Goal: Task Accomplishment & Management: Manage account settings

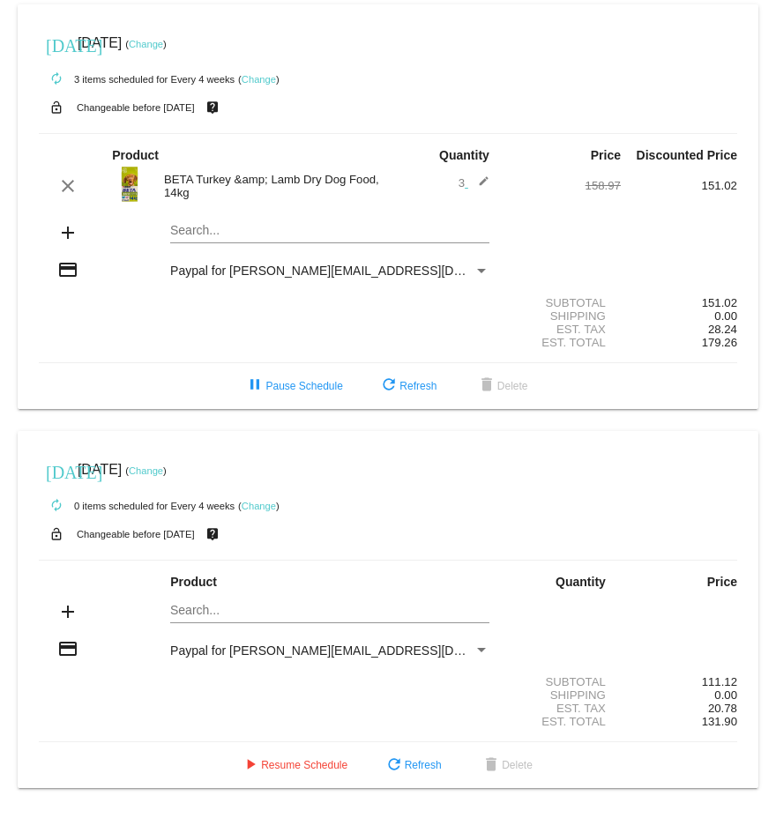
click at [475, 182] on mat-icon "edit" at bounding box center [478, 185] width 21 height 21
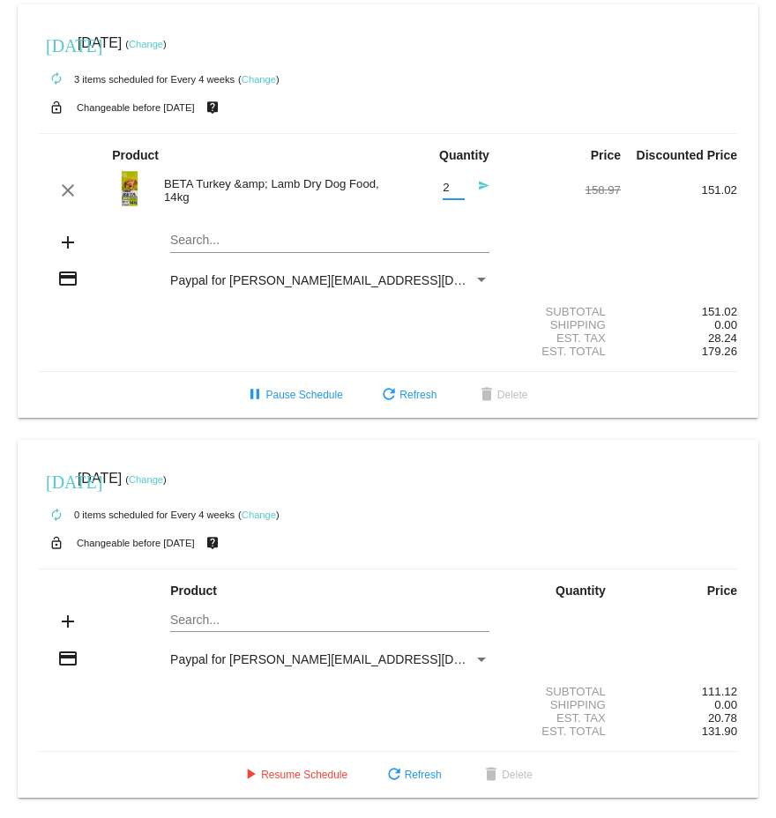
type input "2"
click at [448, 191] on input "2" at bounding box center [453, 188] width 22 height 13
click at [524, 212] on div "clear BETA Turkey &amp; Lamb Dry Dog Food, 14kg 2 Quantity send 158.97 151.02" at bounding box center [388, 191] width 698 height 48
click at [474, 185] on mat-icon "send" at bounding box center [478, 190] width 21 height 21
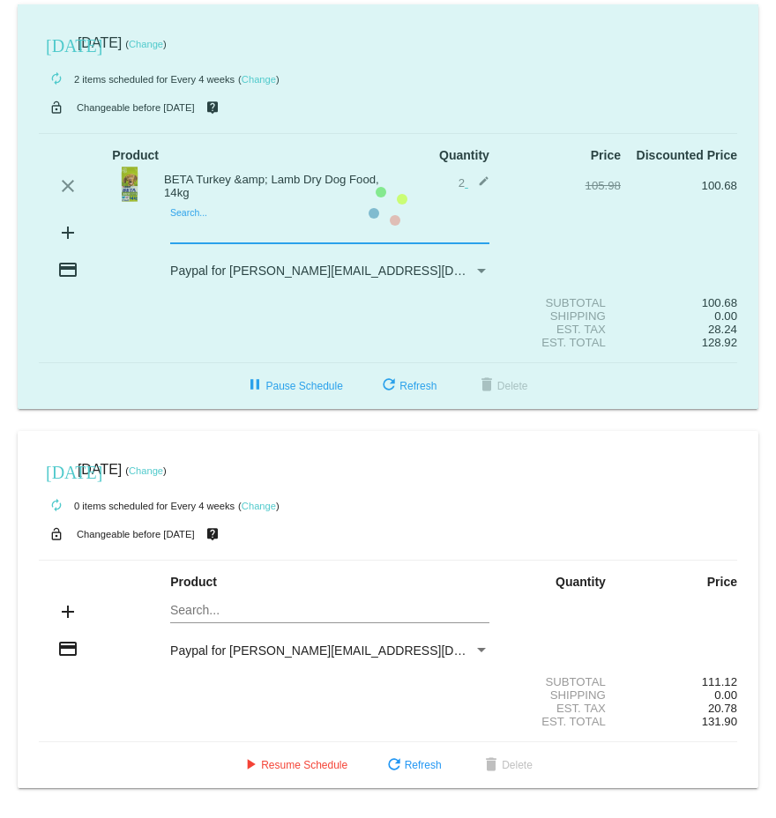
click at [203, 232] on mat-card "[DATE] [DATE] ( Change ) autorenew 2 items scheduled for Every 4 weeks ( Change…" at bounding box center [388, 206] width 740 height 405
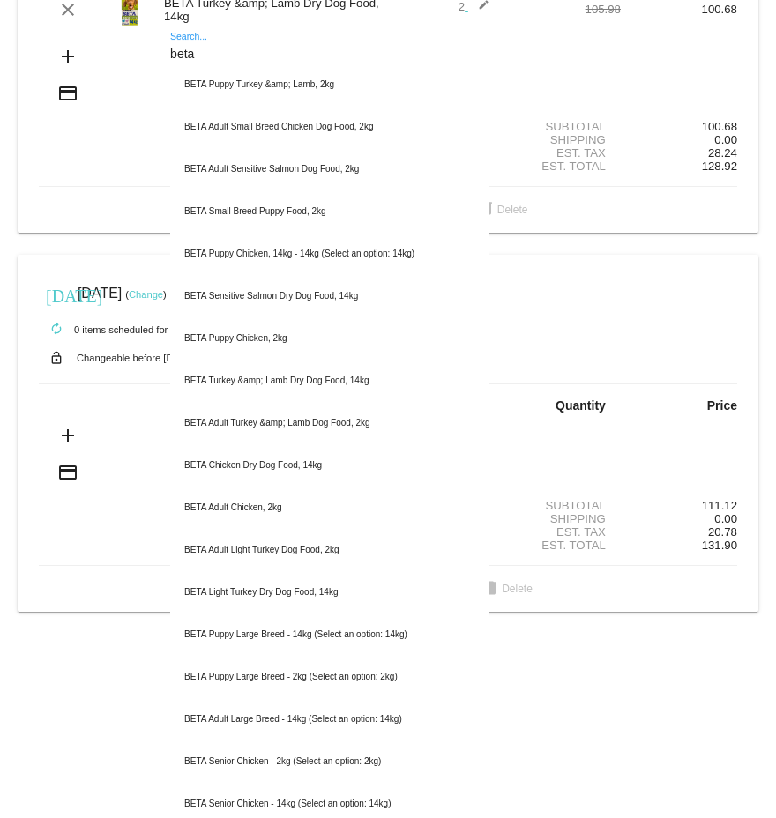
scroll to position [183, 0]
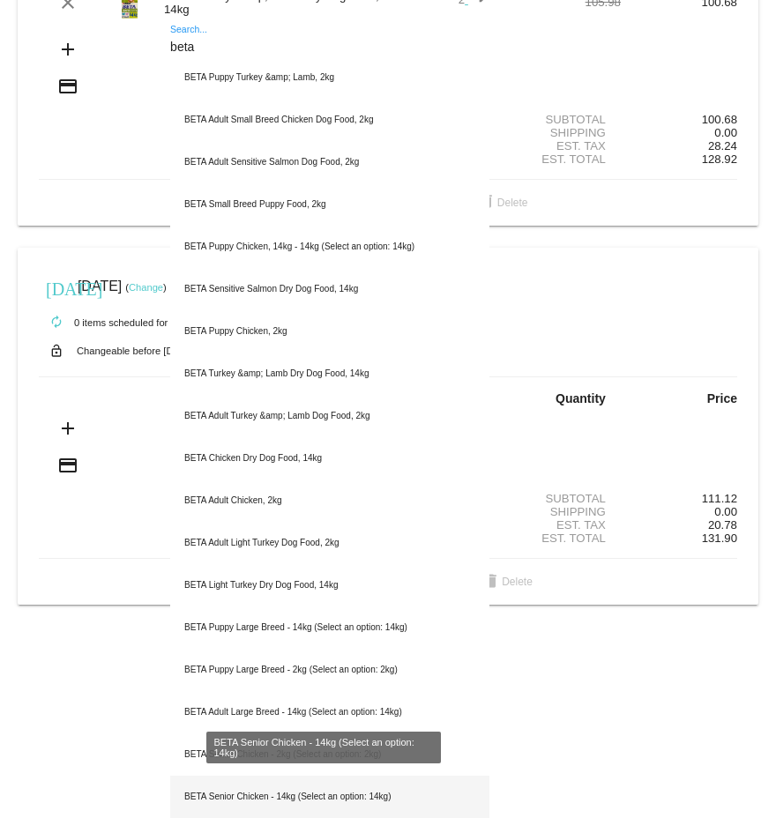
type input "beta"
click at [210, 797] on div "BETA Senior Chicken - 14kg (Select an option: 14kg)" at bounding box center [329, 797] width 319 height 42
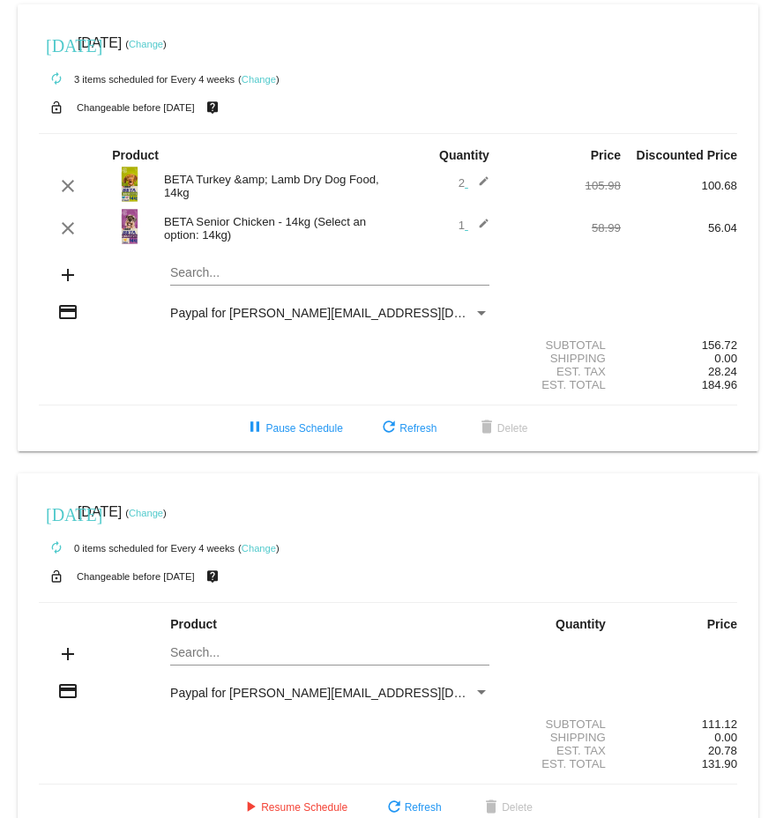
scroll to position [0, 0]
click at [474, 182] on mat-icon "edit" at bounding box center [478, 185] width 21 height 21
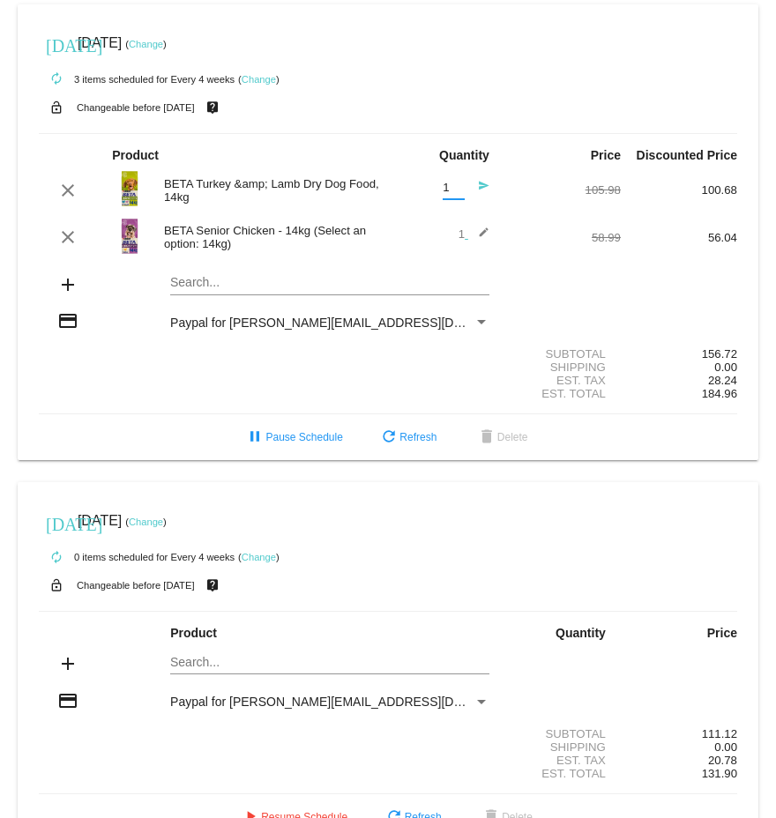
type input "1"
click at [449, 192] on input "1" at bounding box center [453, 188] width 22 height 13
click at [474, 187] on mat-icon "send" at bounding box center [478, 190] width 21 height 21
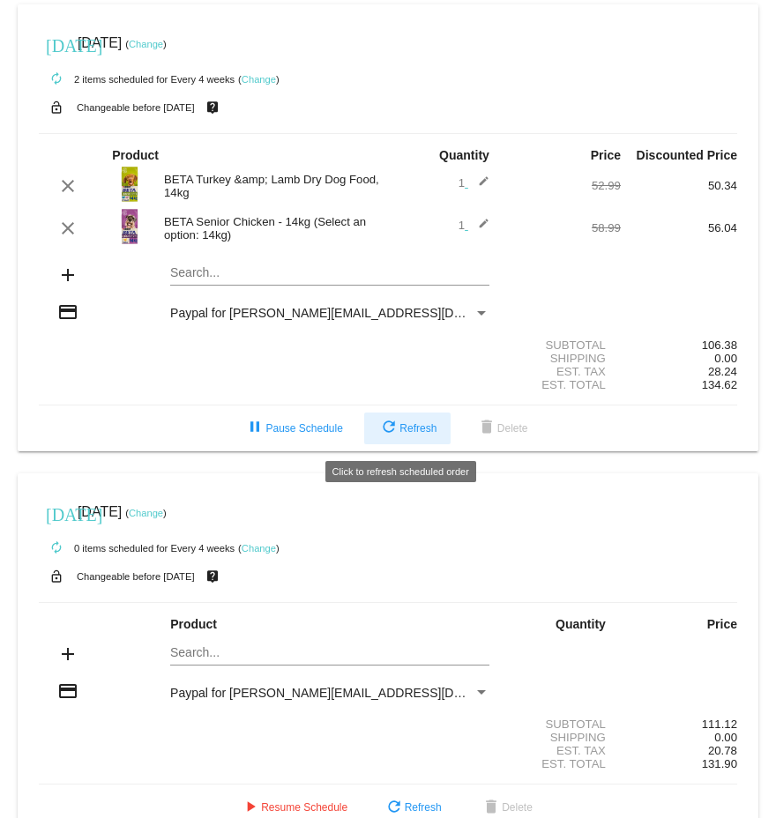
click at [405, 434] on span "refresh Refresh" at bounding box center [407, 428] width 58 height 12
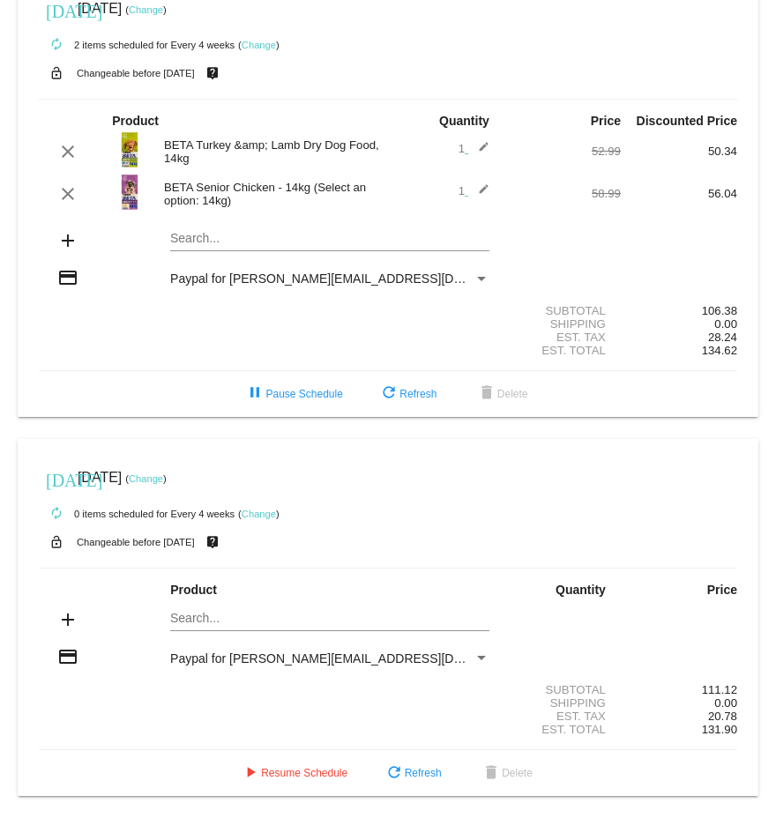
scroll to position [43, 0]
click at [293, 772] on span "play_arrow Resume Schedule" at bounding box center [294, 773] width 108 height 12
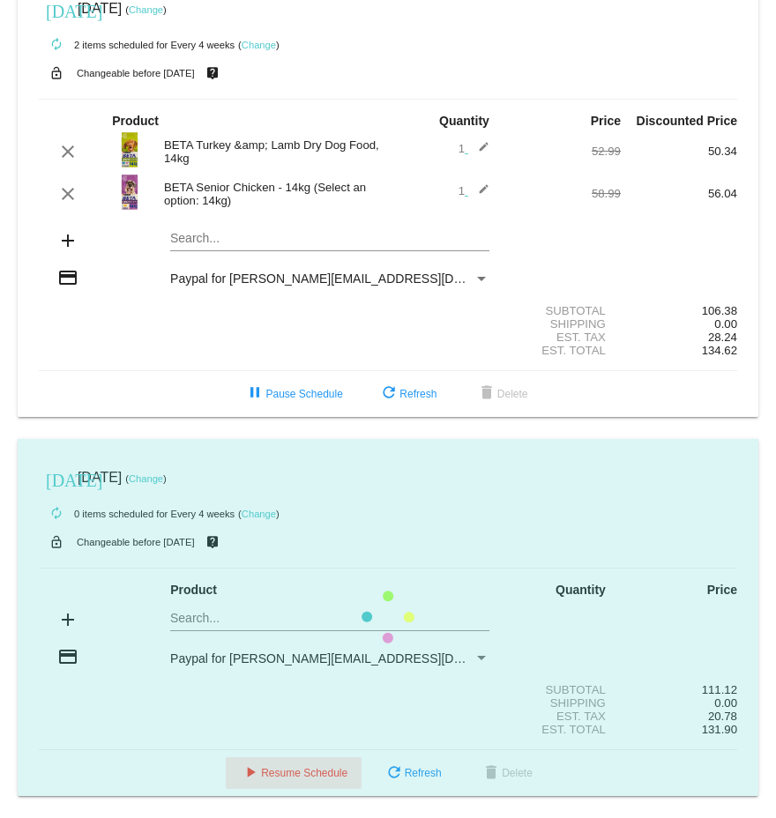
scroll to position [0, 0]
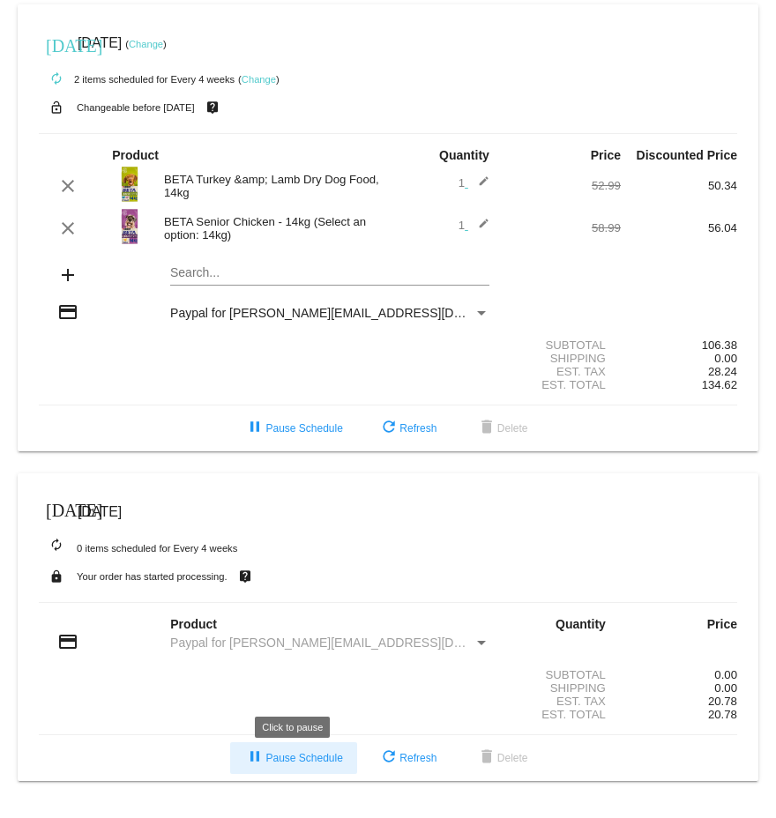
click at [312, 764] on span "pause Pause Schedule" at bounding box center [293, 758] width 98 height 12
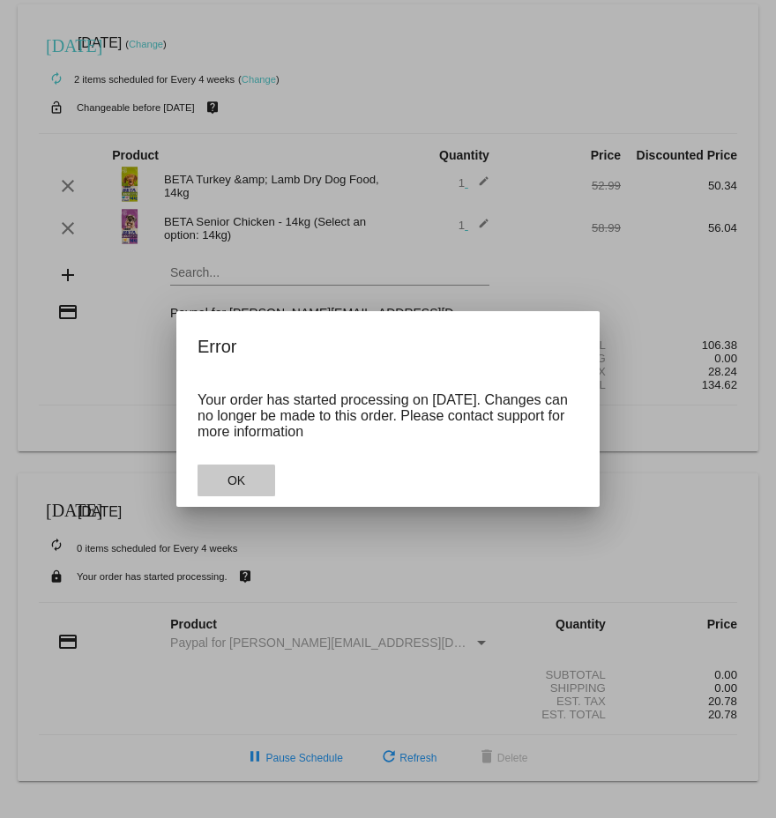
click at [228, 485] on span "OK" at bounding box center [236, 480] width 18 height 14
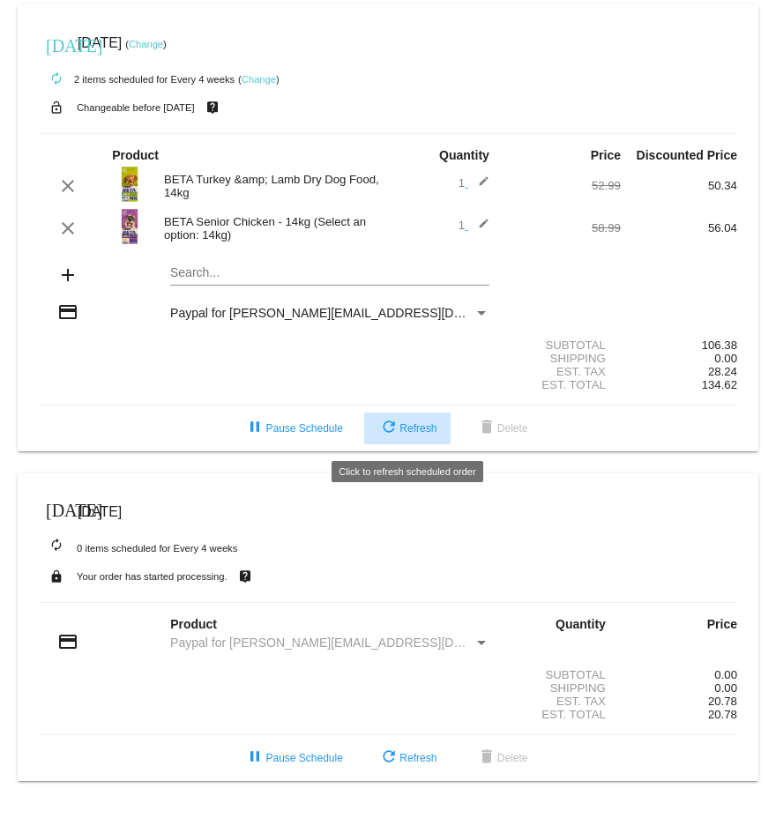
click at [424, 435] on span "refresh Refresh" at bounding box center [407, 428] width 58 height 12
